Goal: Download file/media

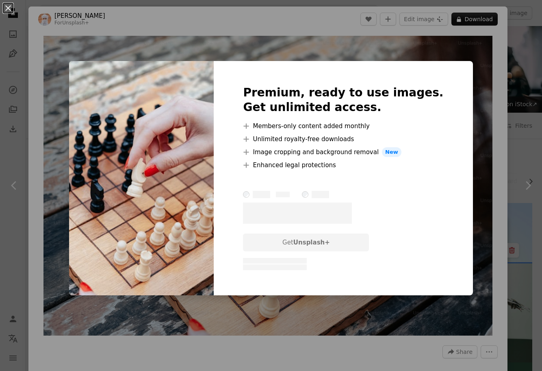
scroll to position [770, 0]
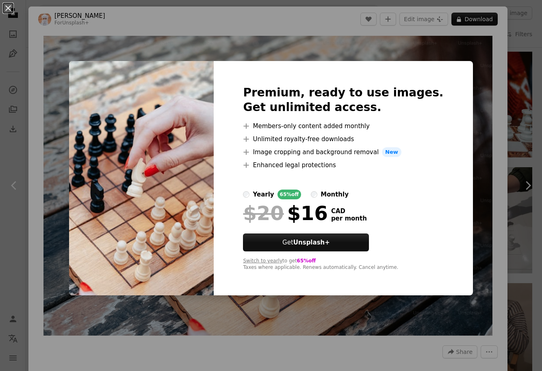
click at [497, 105] on div "An X shape Premium, ready to use images. Get unlimited access. A plus sign Memb…" at bounding box center [271, 185] width 542 height 371
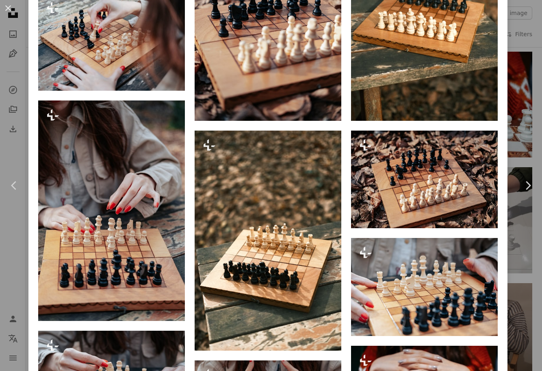
scroll to position [1174, 0]
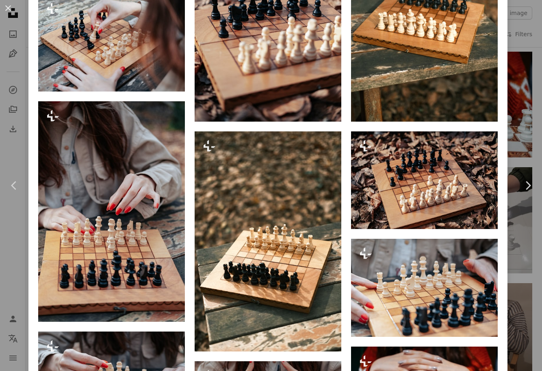
click at [521, 52] on div "An X shape Chevron left Chevron right Ahmed For Unsplash+ A heart A plus sign E…" at bounding box center [271, 185] width 542 height 371
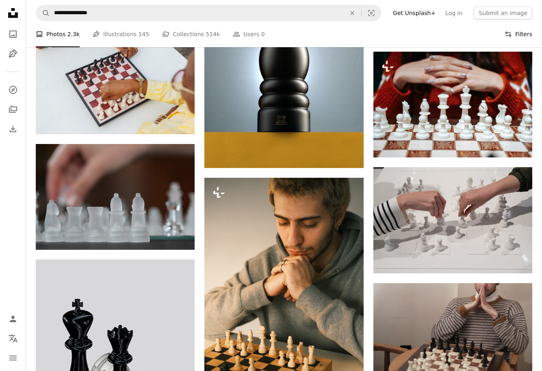
click at [510, 32] on icon "Filters" at bounding box center [508, 33] width 7 height 7
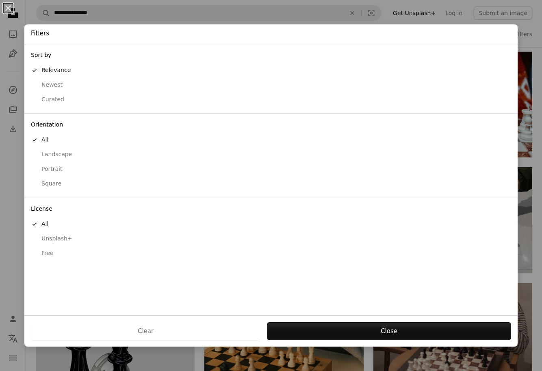
click at [51, 254] on div "Free" at bounding box center [271, 253] width 480 height 8
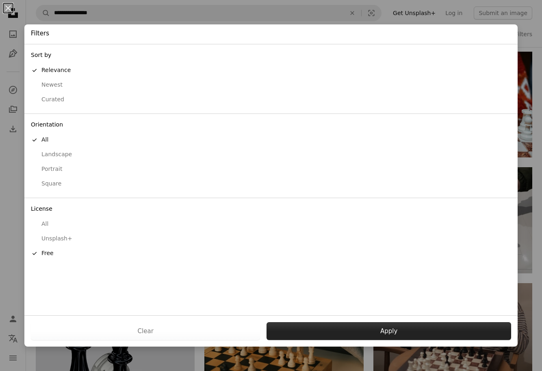
click at [362, 330] on button "Apply" at bounding box center [389, 331] width 245 height 18
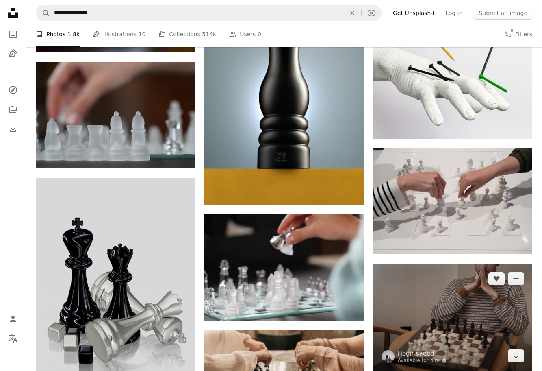
scroll to position [639, 0]
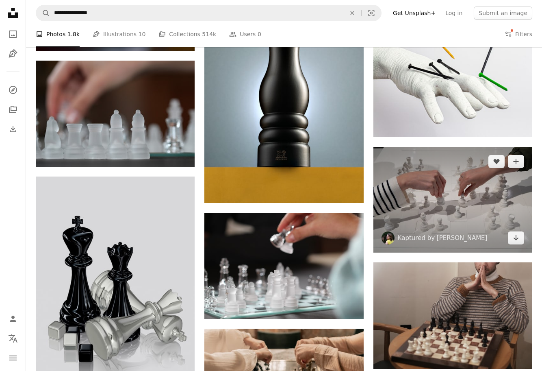
click at [460, 203] on img at bounding box center [452, 200] width 159 height 106
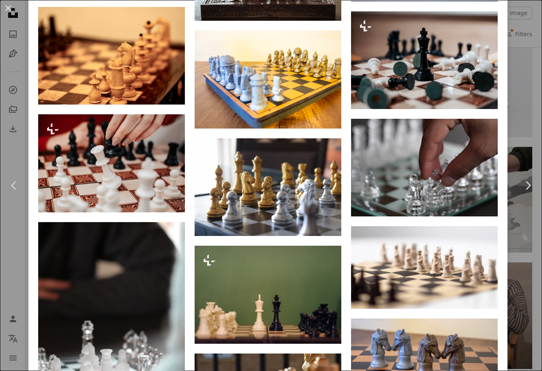
scroll to position [1806, 0]
